Goal: Check status

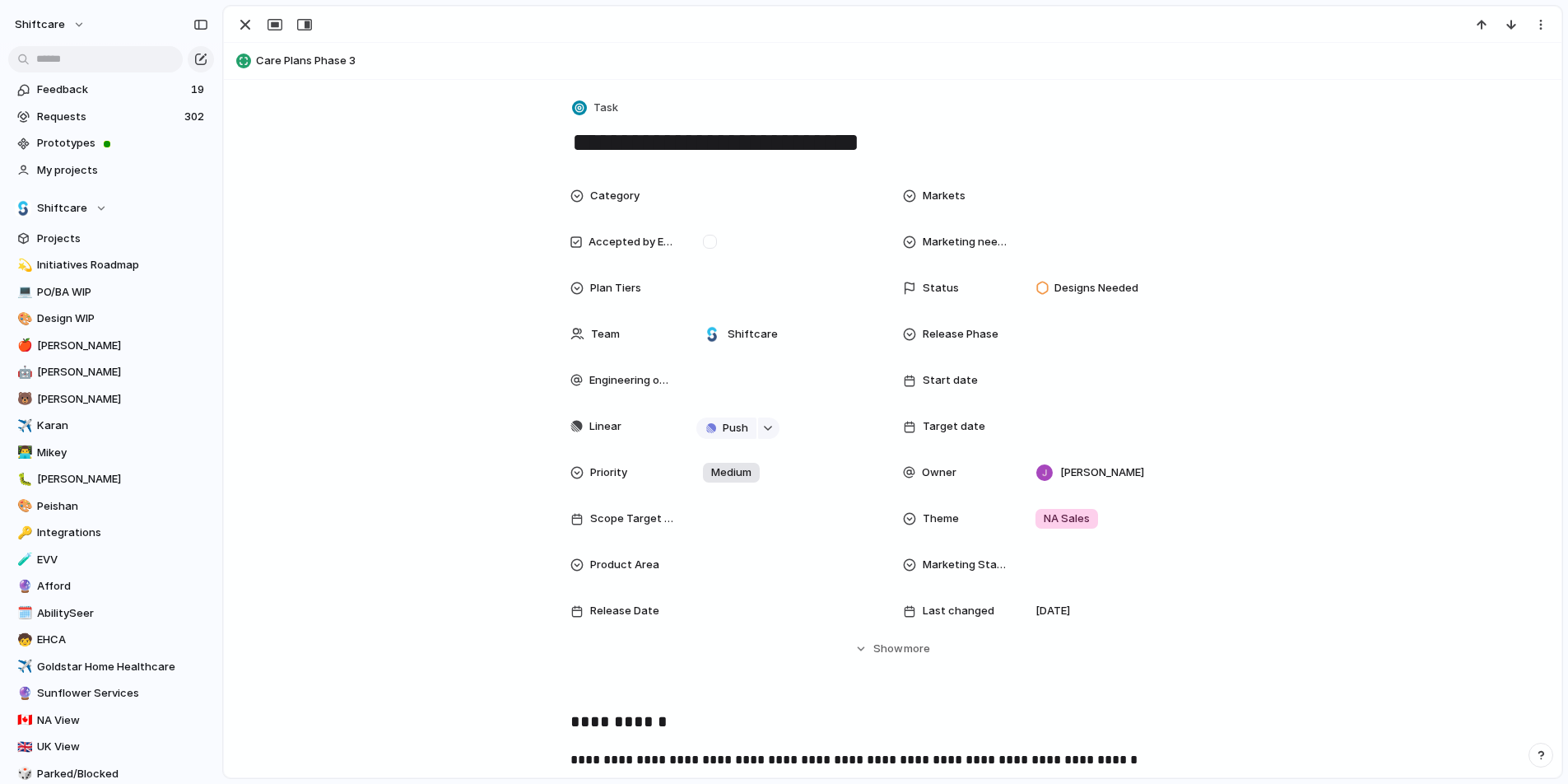
scroll to position [456, 0]
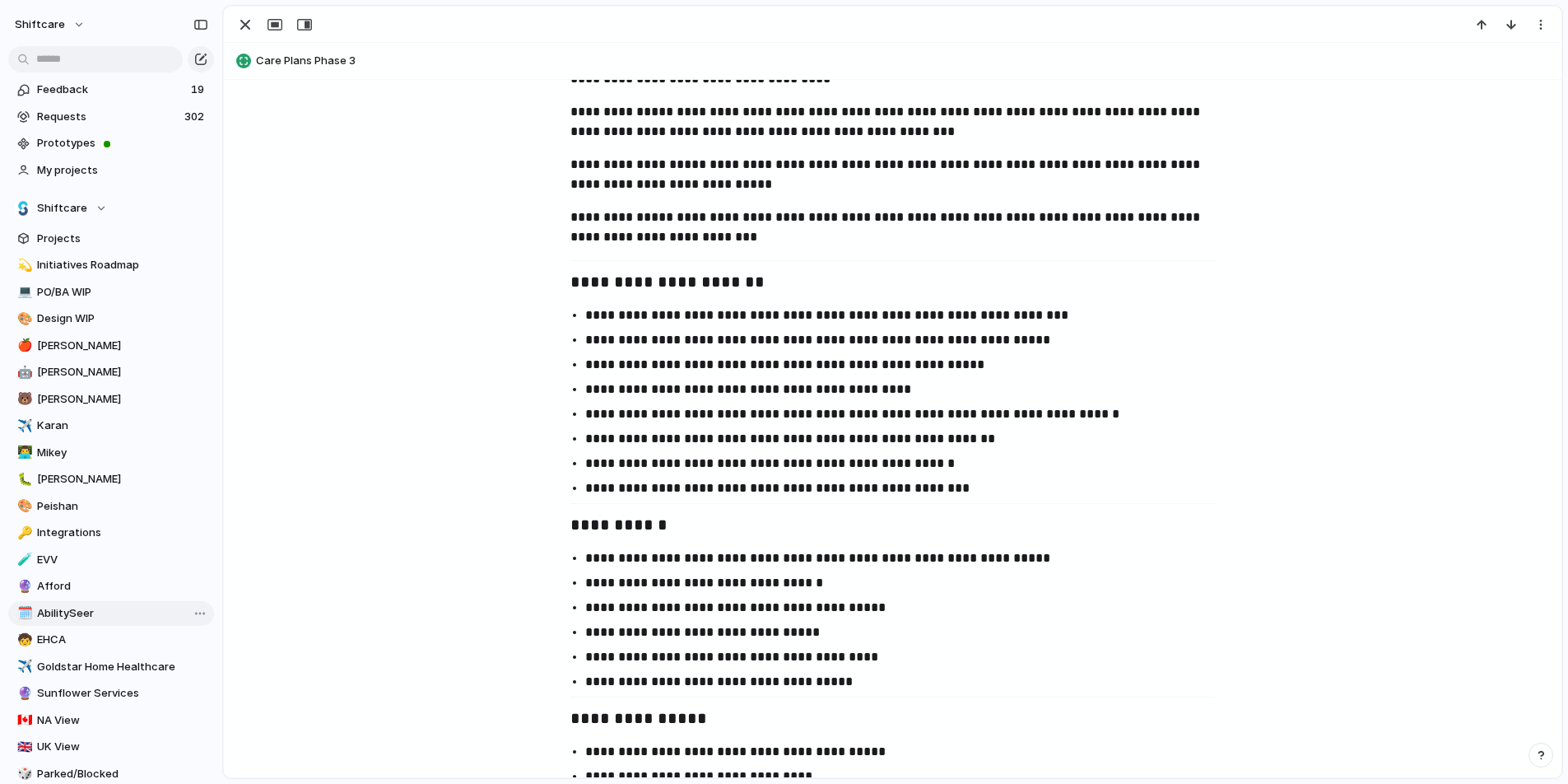
scroll to position [1183, 0]
